Goal: Ask a question

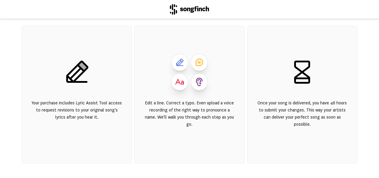
scroll to position [31, 0]
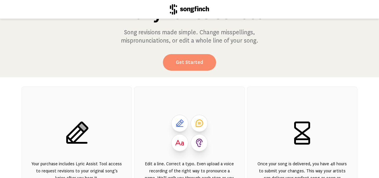
click at [198, 62] on link "Get Started" at bounding box center [189, 62] width 53 height 17
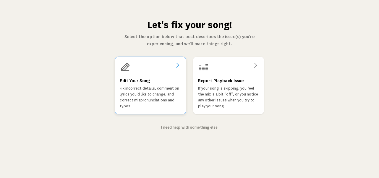
click at [178, 65] on icon at bounding box center [177, 65] width 7 height 7
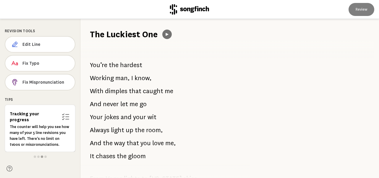
click at [166, 34] on icon at bounding box center [167, 34] width 5 height 5
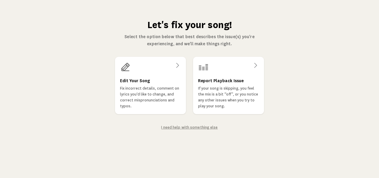
click at [199, 126] on link "I need help with something else" at bounding box center [189, 127] width 56 height 4
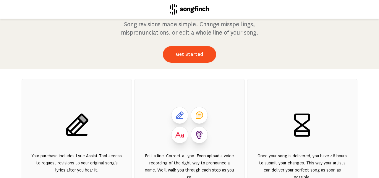
scroll to position [30, 0]
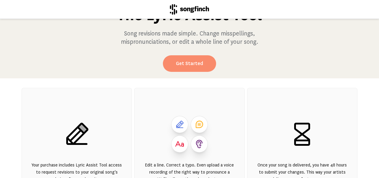
click at [195, 64] on link "Get Started" at bounding box center [189, 63] width 53 height 17
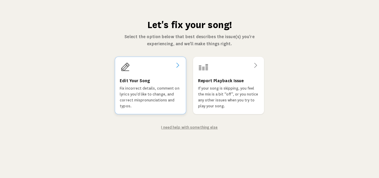
click at [178, 64] on icon at bounding box center [177, 65] width 7 height 7
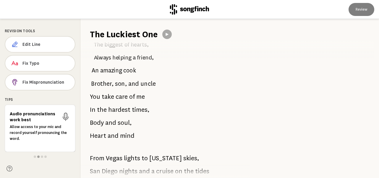
scroll to position [207, 0]
